Goal: Task Accomplishment & Management: Manage account settings

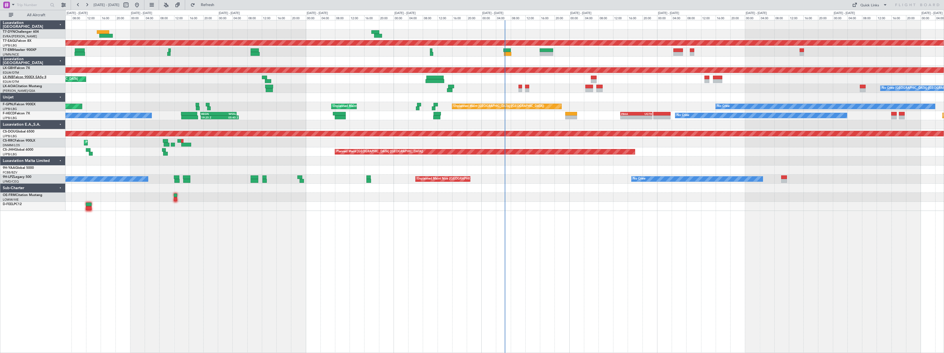
click at [17, 76] on link "LX-INB Falcon 900EX EASy II" at bounding box center [24, 77] width 43 height 3
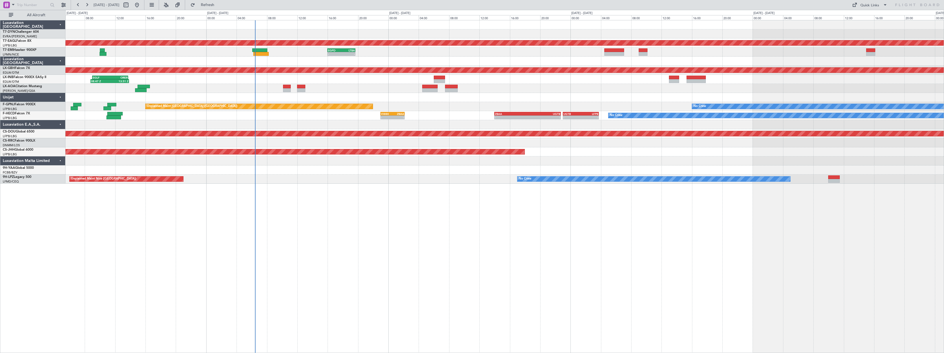
click at [287, 239] on div "Planned Maint Dubai (Al Maktoum Intl) - - EGPD 16:00 Z LTBA 19:40 Z Planned Mai…" at bounding box center [504, 186] width 878 height 333
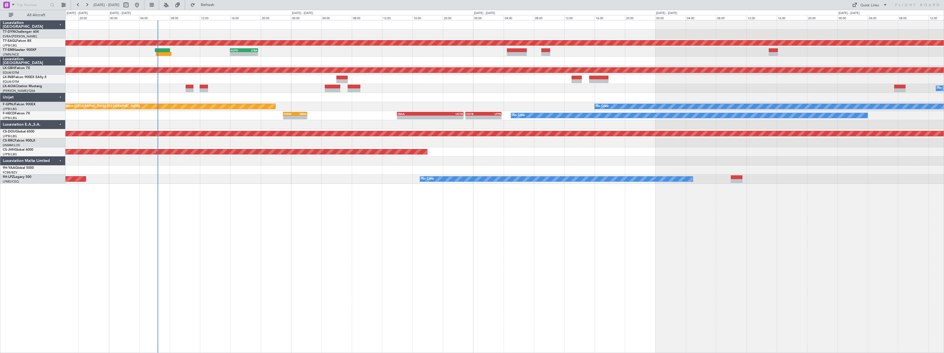
click at [462, 245] on div "Planned Maint Dubai (Al Maktoum Intl) - - EGPD 16:00 Z LTBA 19:40 Z No Crew Pla…" at bounding box center [504, 186] width 878 height 333
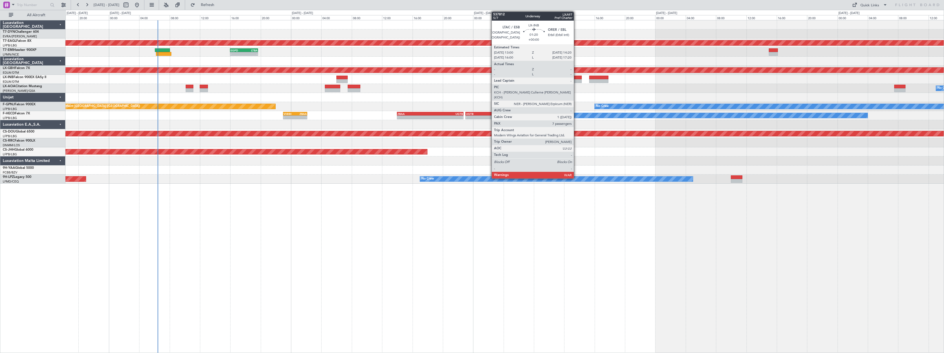
click at [576, 79] on div at bounding box center [576, 78] width 10 height 4
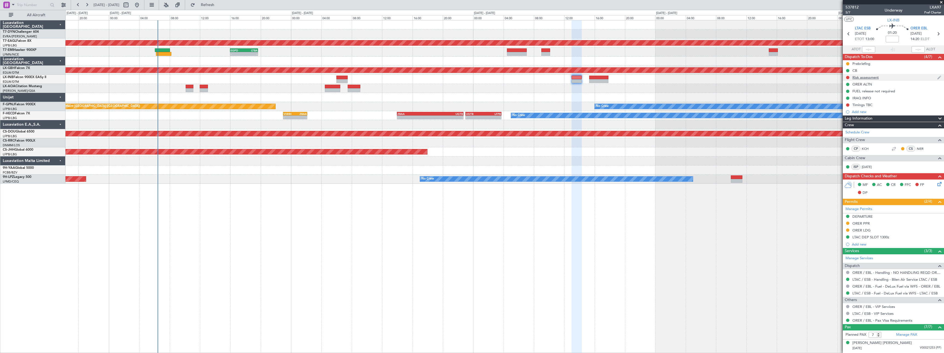
click at [937, 76] on img at bounding box center [939, 77] width 4 height 5
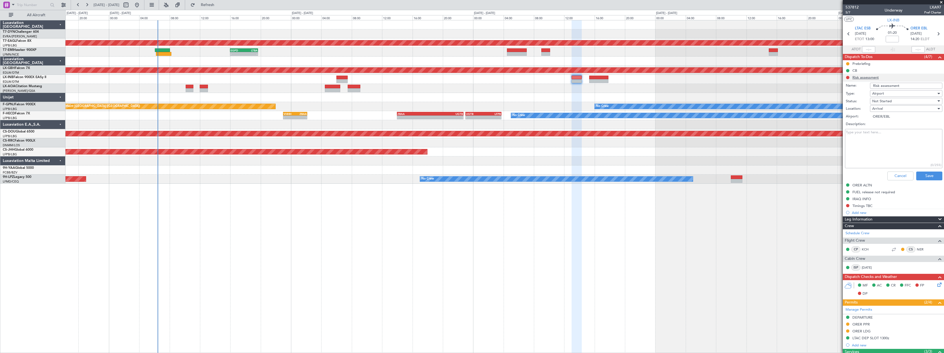
click at [847, 77] on li "Risk assessment Name: Risk assessment Type: Airport Status: Not Started Locatio…" at bounding box center [892, 128] width 101 height 109
click at [892, 175] on button "Cancel" at bounding box center [900, 176] width 26 height 9
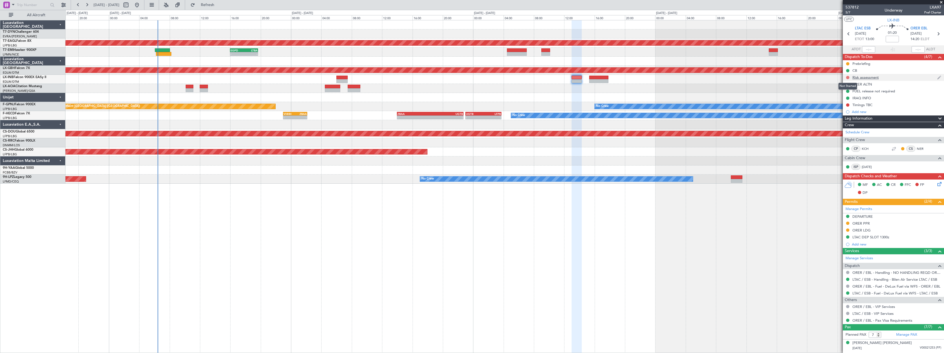
click at [847, 78] on button at bounding box center [847, 77] width 3 height 3
click at [847, 92] on span "In Progress" at bounding box center [850, 93] width 19 height 5
click at [943, 2] on span at bounding box center [940, 2] width 5 height 5
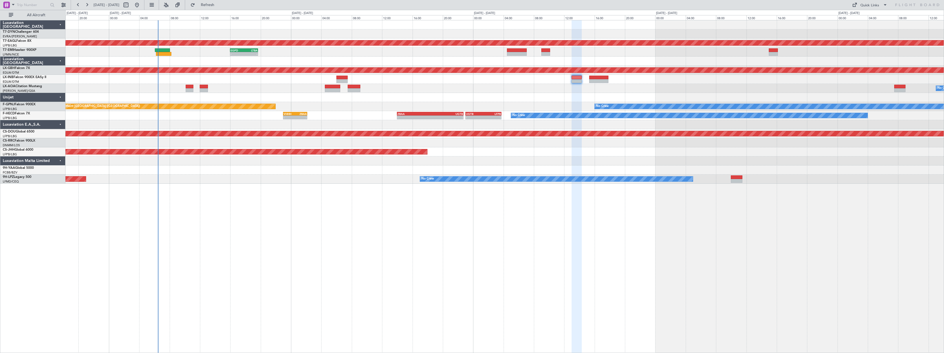
type input "0"
click at [943, 2] on span at bounding box center [940, 2] width 5 height 5
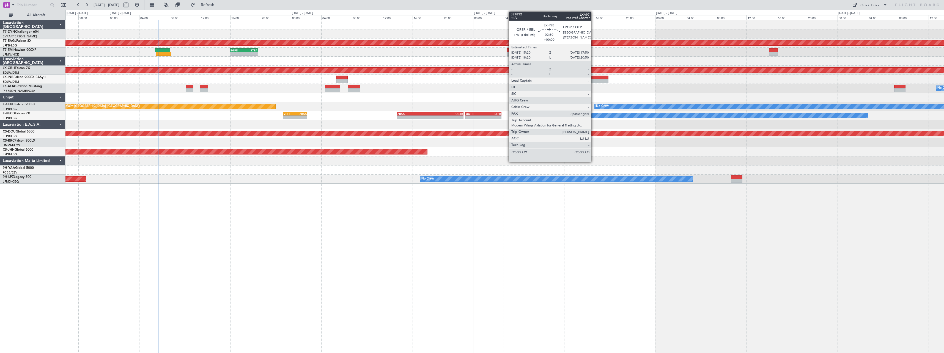
click at [593, 80] on div at bounding box center [598, 81] width 19 height 4
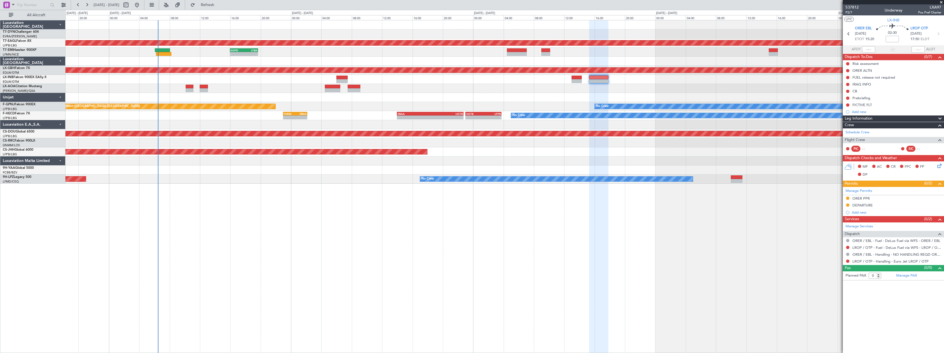
click at [941, 2] on span at bounding box center [940, 2] width 5 height 5
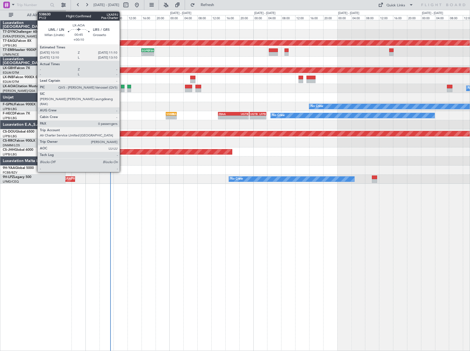
click at [122, 89] on div at bounding box center [123, 90] width 4 height 4
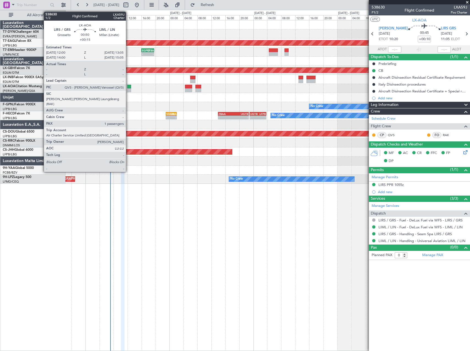
click at [128, 87] on div at bounding box center [129, 87] width 4 height 4
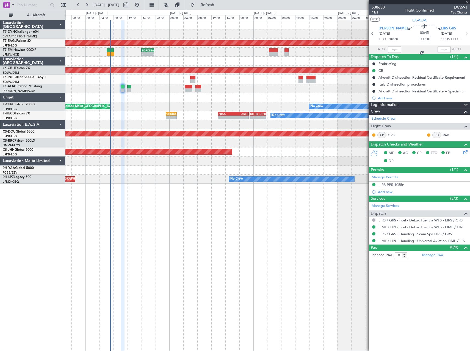
type input "+00:15"
type input "1"
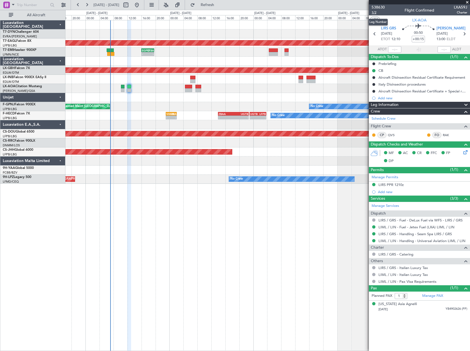
click at [376, 11] on span "1/2" at bounding box center [378, 12] width 13 height 5
click at [380, 7] on span "538630" at bounding box center [378, 7] width 13 height 6
